Goal: Task Accomplishment & Management: Use online tool/utility

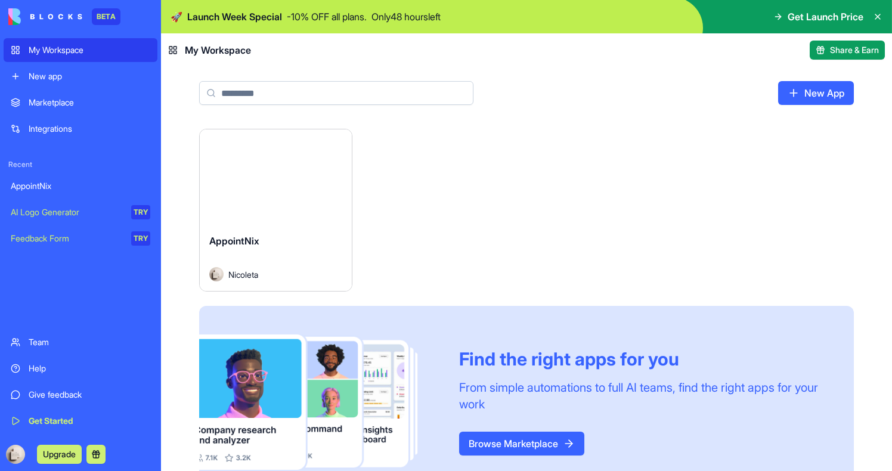
click at [299, 193] on div "Launch" at bounding box center [276, 176] width 152 height 95
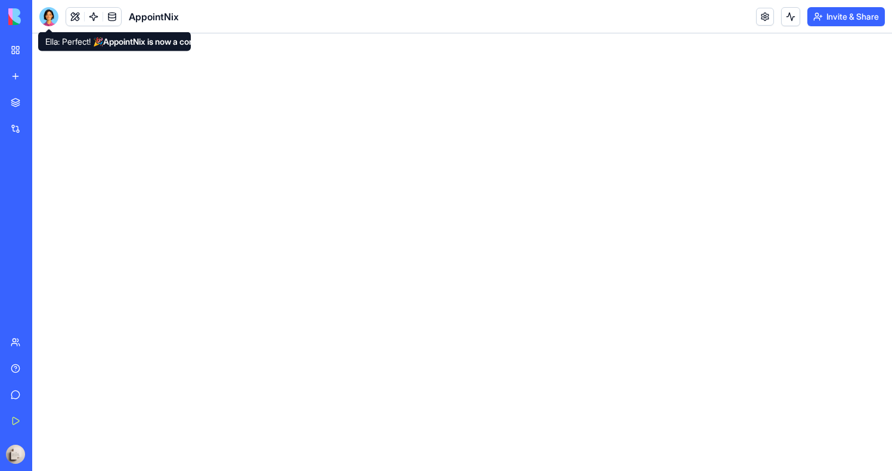
click at [42, 11] on div at bounding box center [48, 16] width 19 height 19
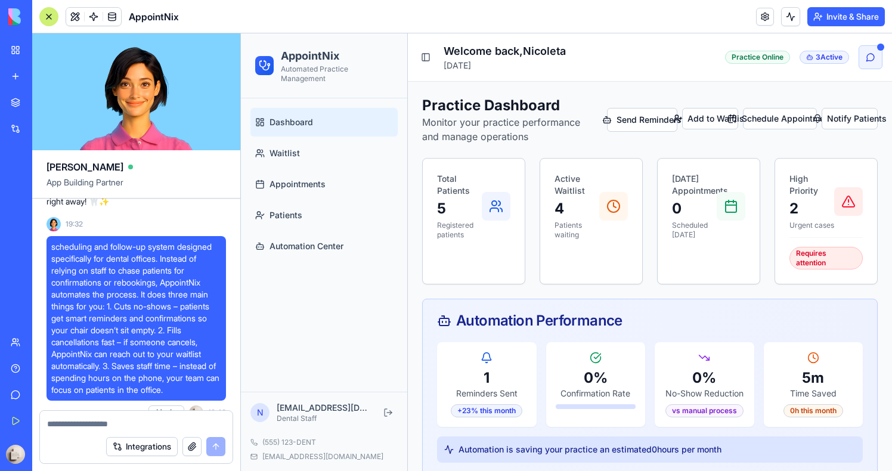
scroll to position [601, 0]
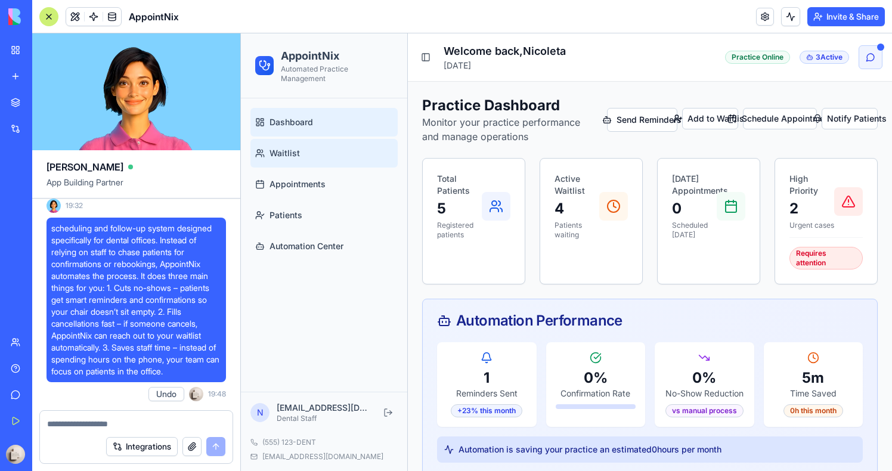
click at [310, 155] on link "Waitlist" at bounding box center [323, 153] width 147 height 29
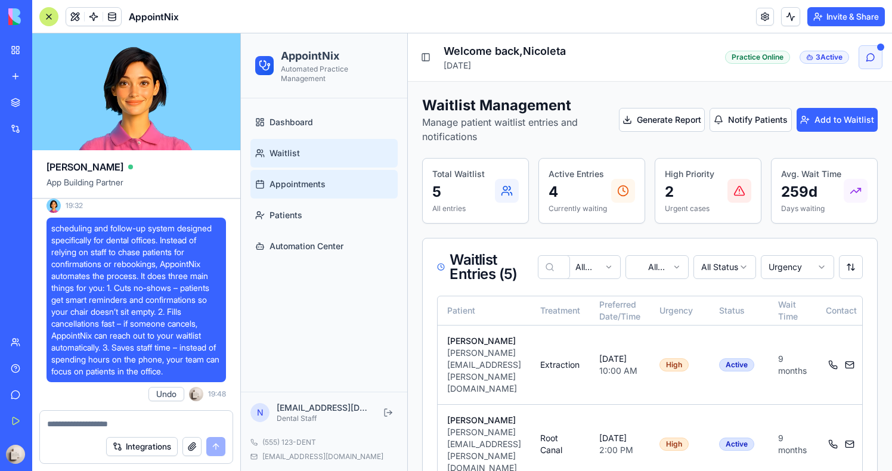
click at [312, 181] on span "Appointments" at bounding box center [297, 184] width 56 height 12
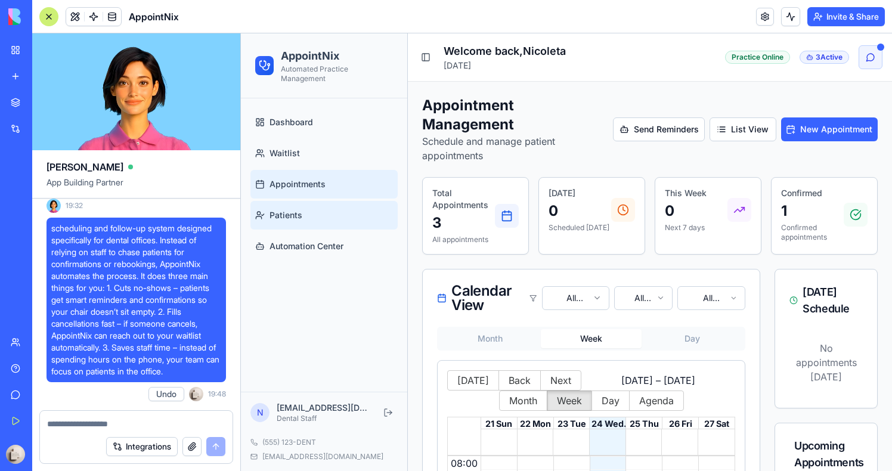
click at [348, 222] on link "Patients" at bounding box center [323, 215] width 147 height 29
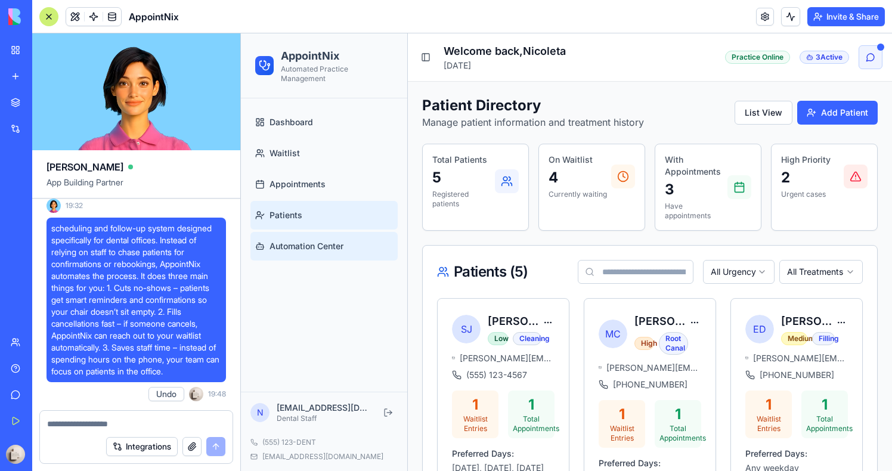
click at [347, 242] on link "Automation Center" at bounding box center [323, 246] width 147 height 29
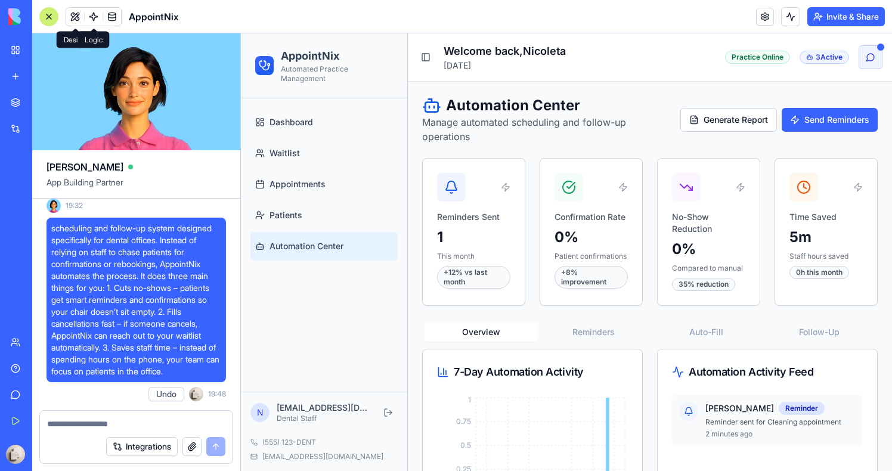
click at [104, 14] on link at bounding box center [112, 17] width 18 height 18
click at [97, 14] on link at bounding box center [94, 17] width 18 height 18
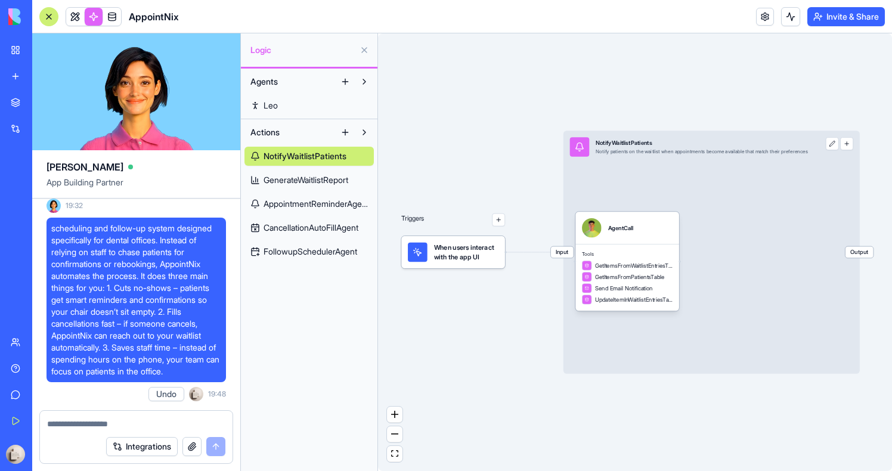
click at [325, 202] on span "AppointmentReminderAgent" at bounding box center [316, 204] width 104 height 12
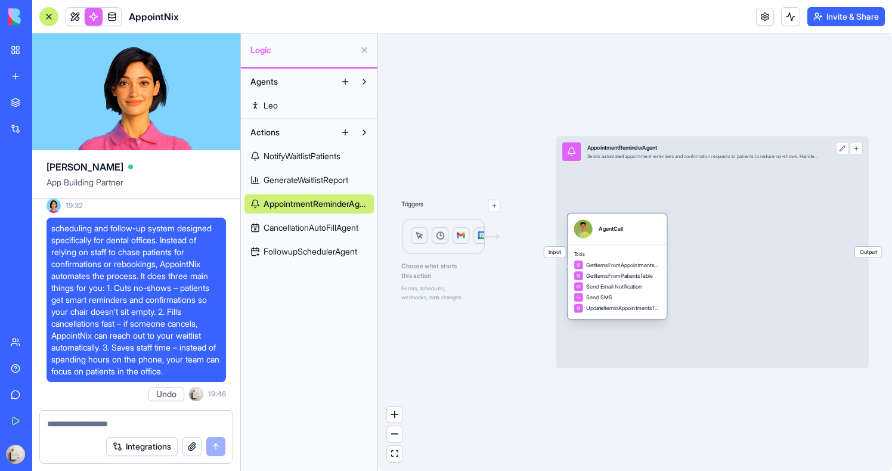
click at [652, 289] on div "Send Email Notification" at bounding box center [617, 287] width 86 height 10
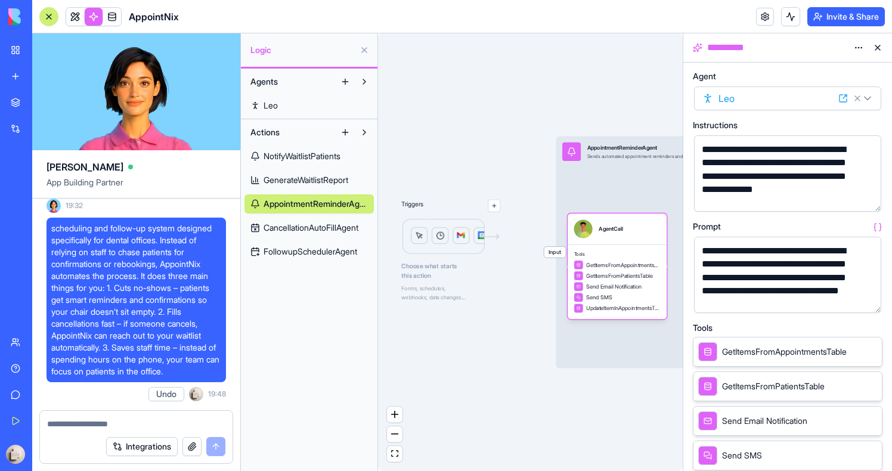
click at [867, 301] on button "button" at bounding box center [869, 301] width 19 height 19
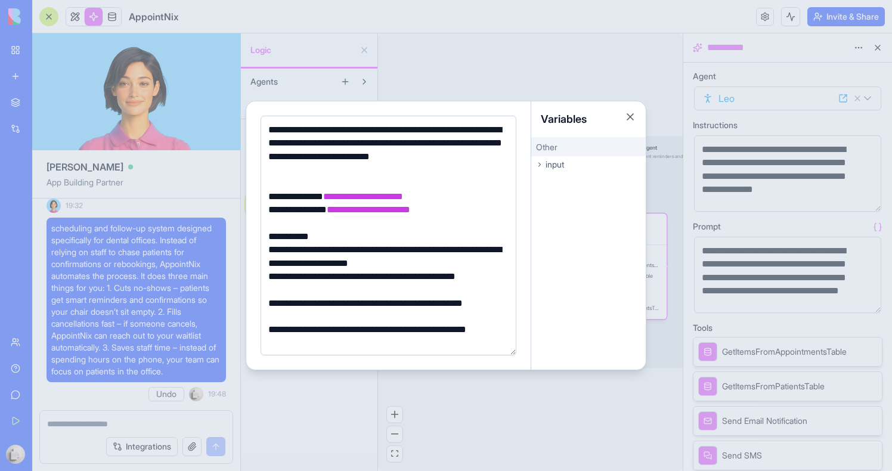
click at [469, 66] on div at bounding box center [446, 235] width 892 height 471
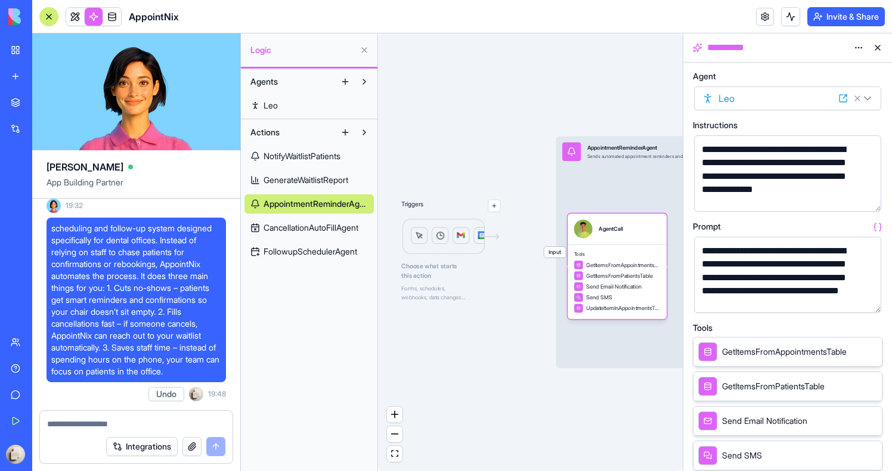
click at [306, 157] on span "NotifyWaitlistPatients" at bounding box center [302, 156] width 77 height 12
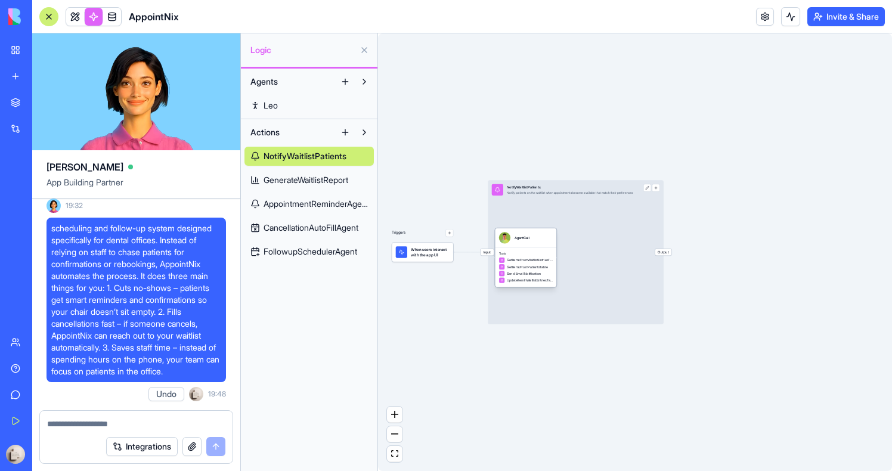
click at [533, 252] on span "Tools" at bounding box center [526, 254] width 54 height 4
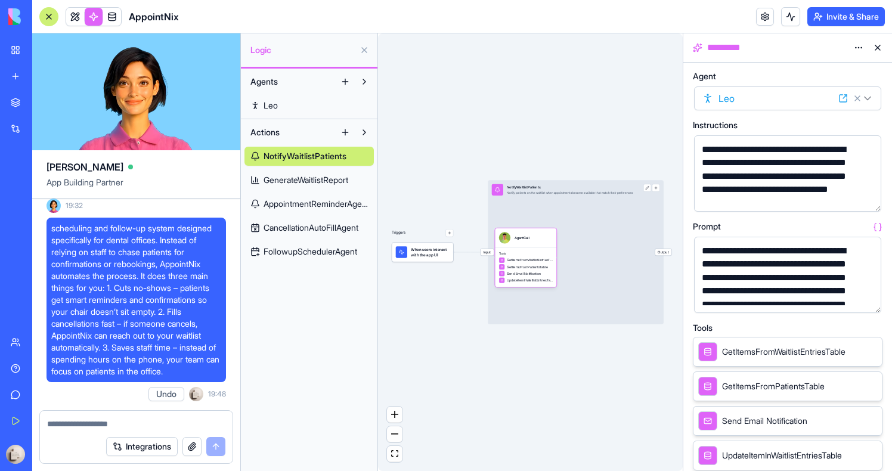
click at [864, 305] on button "button" at bounding box center [869, 301] width 19 height 19
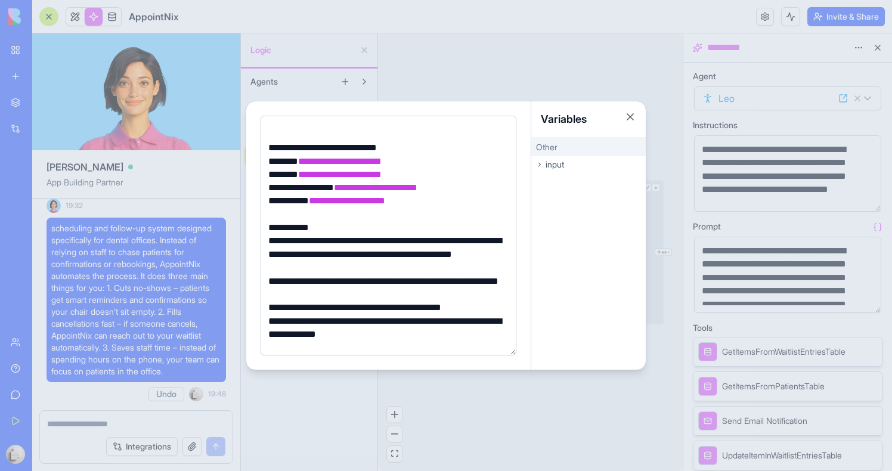
scroll to position [64, 0]
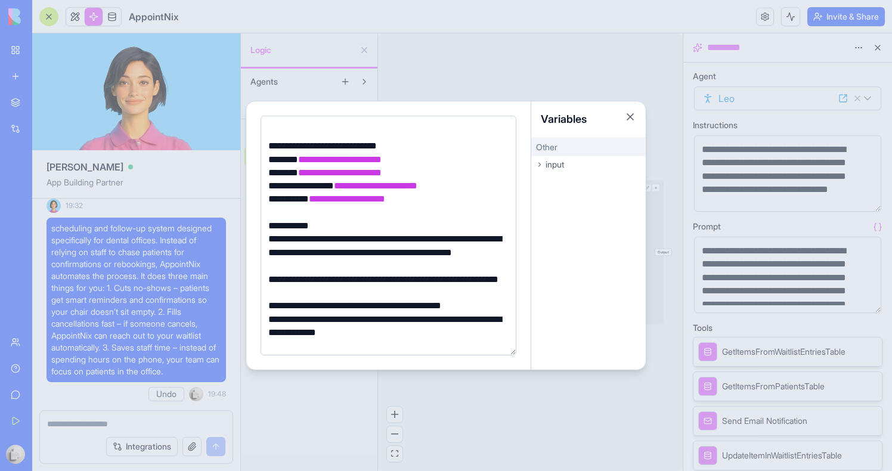
click at [422, 82] on div at bounding box center [446, 235] width 892 height 471
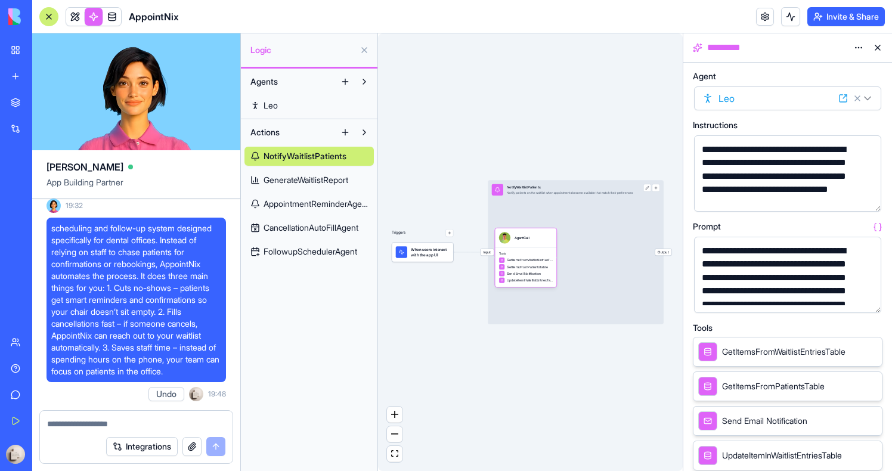
click at [312, 173] on link "GenerateWaitlistReport" at bounding box center [308, 180] width 129 height 19
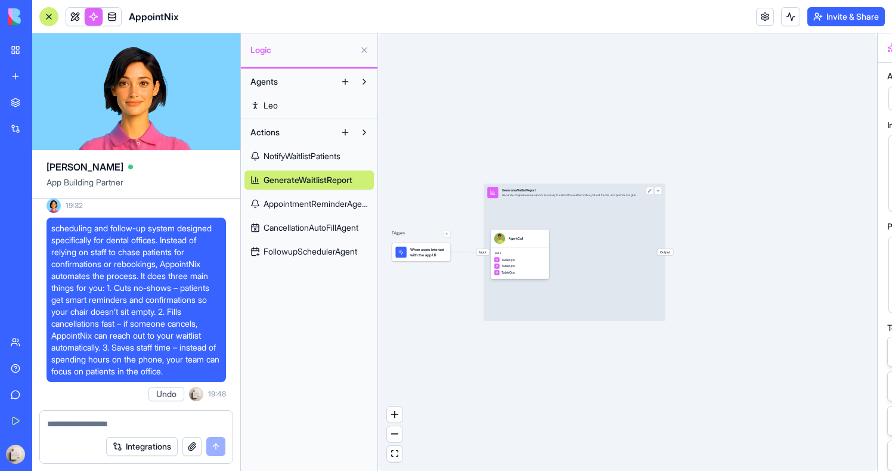
click at [308, 200] on span "AppointmentReminderAgent" at bounding box center [316, 204] width 104 height 12
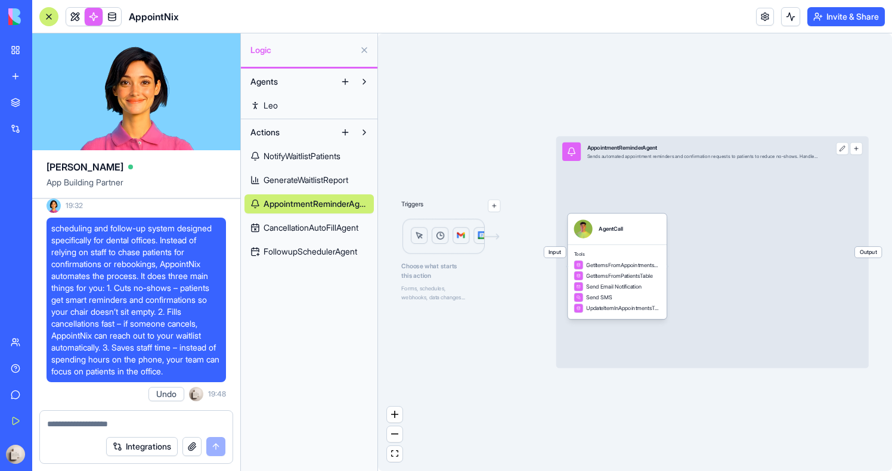
click at [330, 234] on link "CancellationAutoFillAgent" at bounding box center [308, 227] width 129 height 19
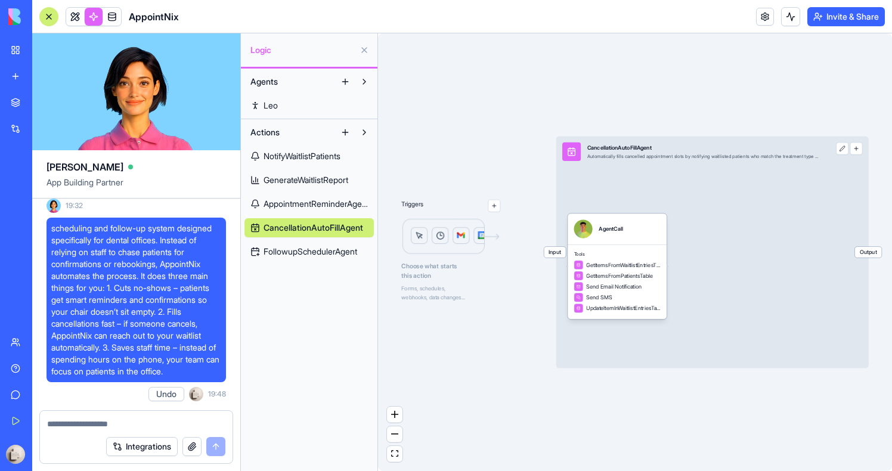
click at [327, 249] on span "FollowupSchedulerAgent" at bounding box center [311, 252] width 94 height 12
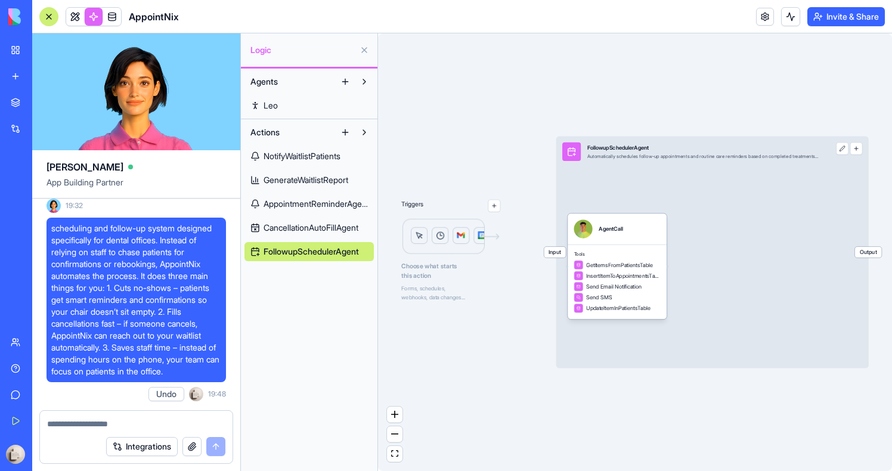
click at [302, 233] on span "CancellationAutoFillAgent" at bounding box center [311, 228] width 95 height 12
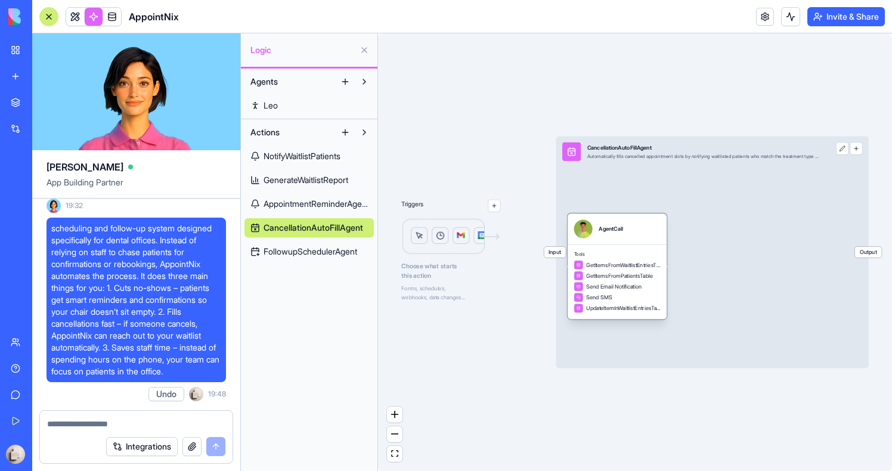
click at [608, 249] on div "Tools GetItemsFromWaitlistEntriesTable GetItemsFromPatientsTable Send Email Not…" at bounding box center [617, 281] width 99 height 75
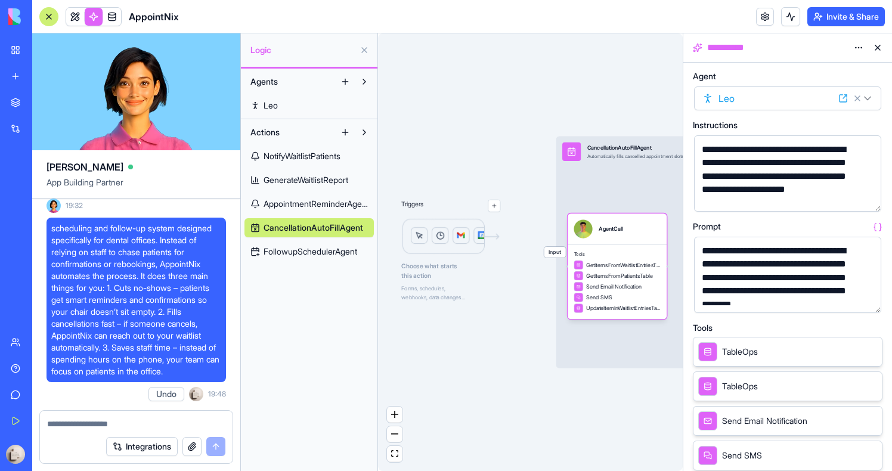
click at [553, 255] on span "Input" at bounding box center [554, 252] width 21 height 11
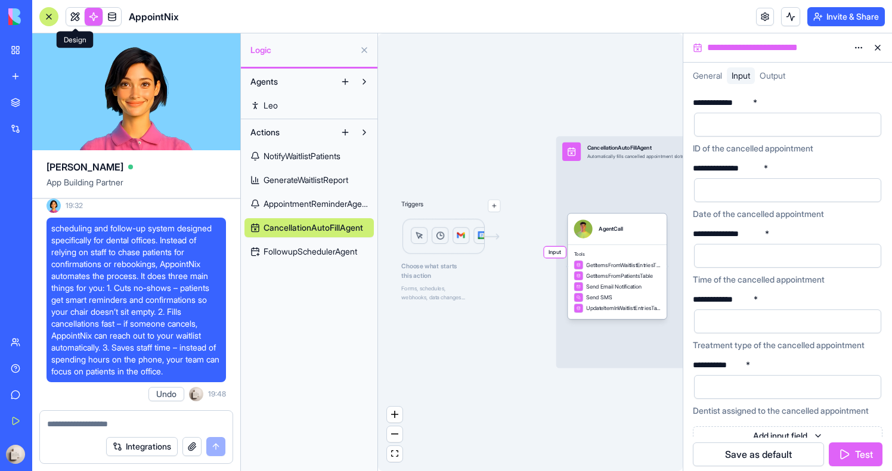
click at [78, 16] on link at bounding box center [75, 17] width 18 height 18
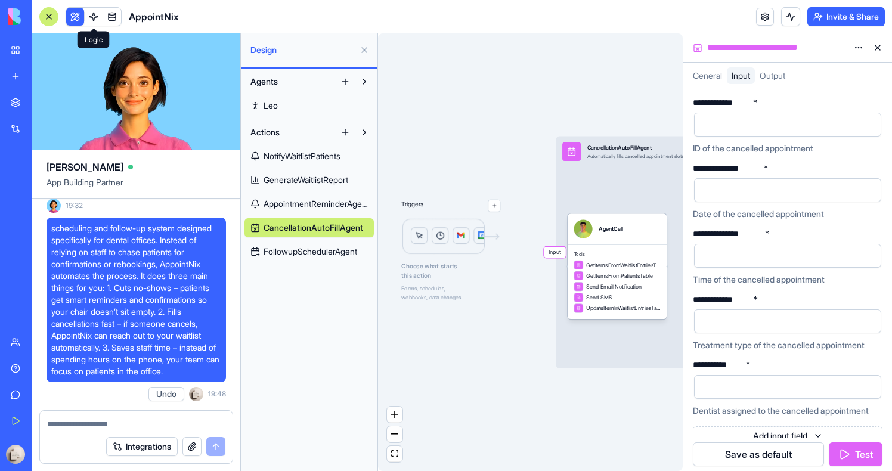
click at [78, 16] on button at bounding box center [75, 17] width 18 height 18
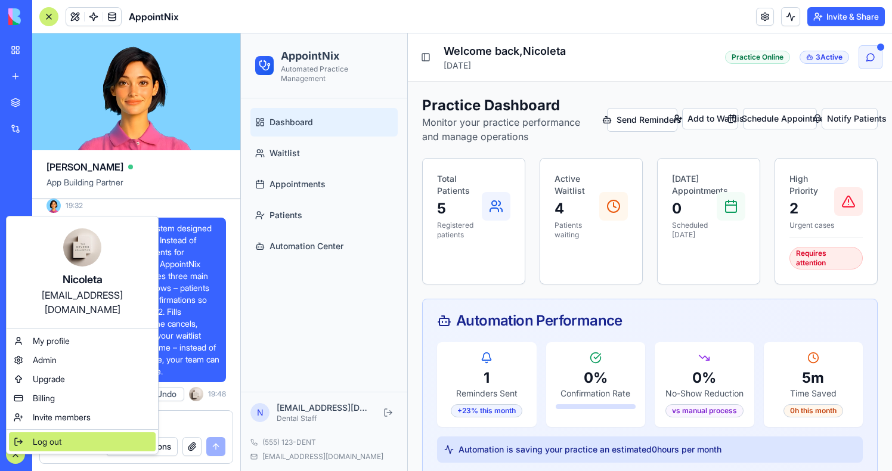
click at [39, 436] on span "Log out" at bounding box center [47, 442] width 29 height 12
